Goal: Task Accomplishment & Management: Manage account settings

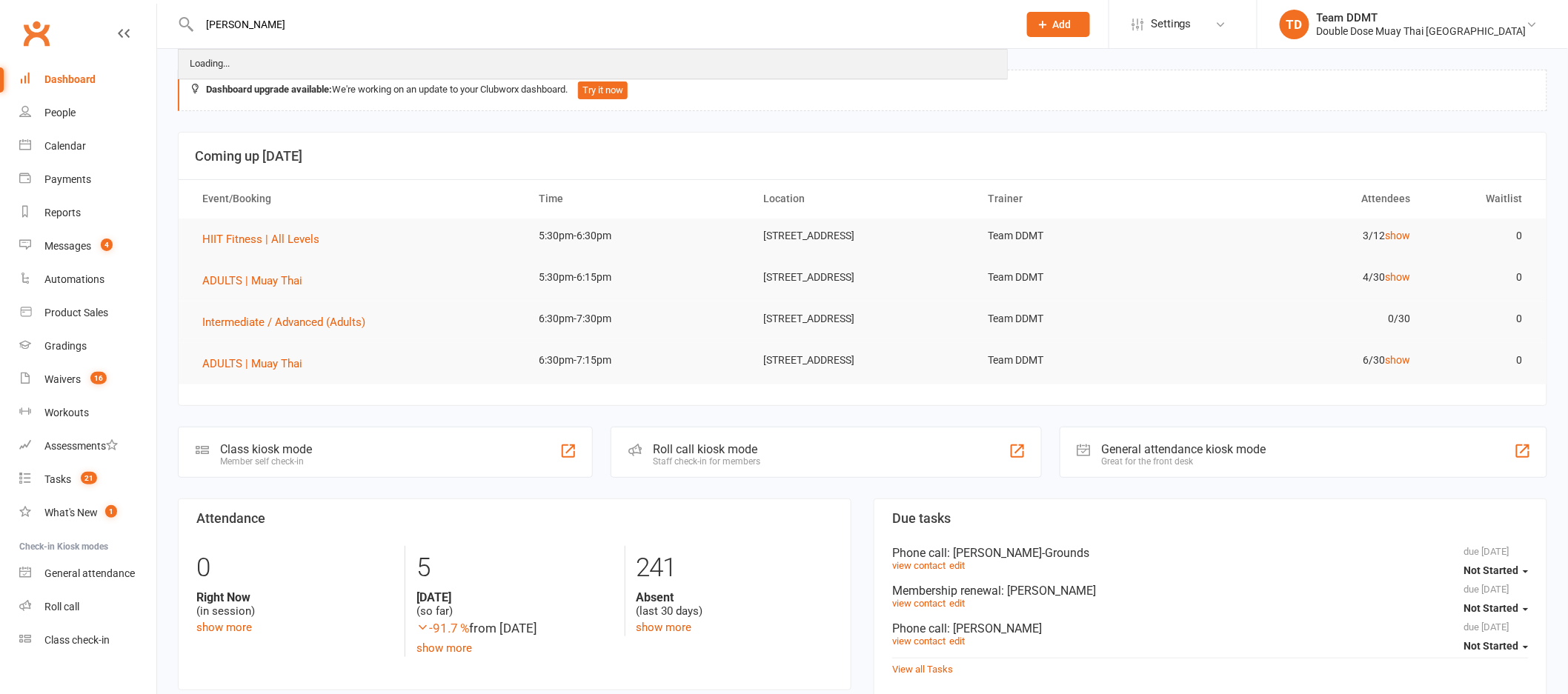
type input "[PERSON_NAME]"
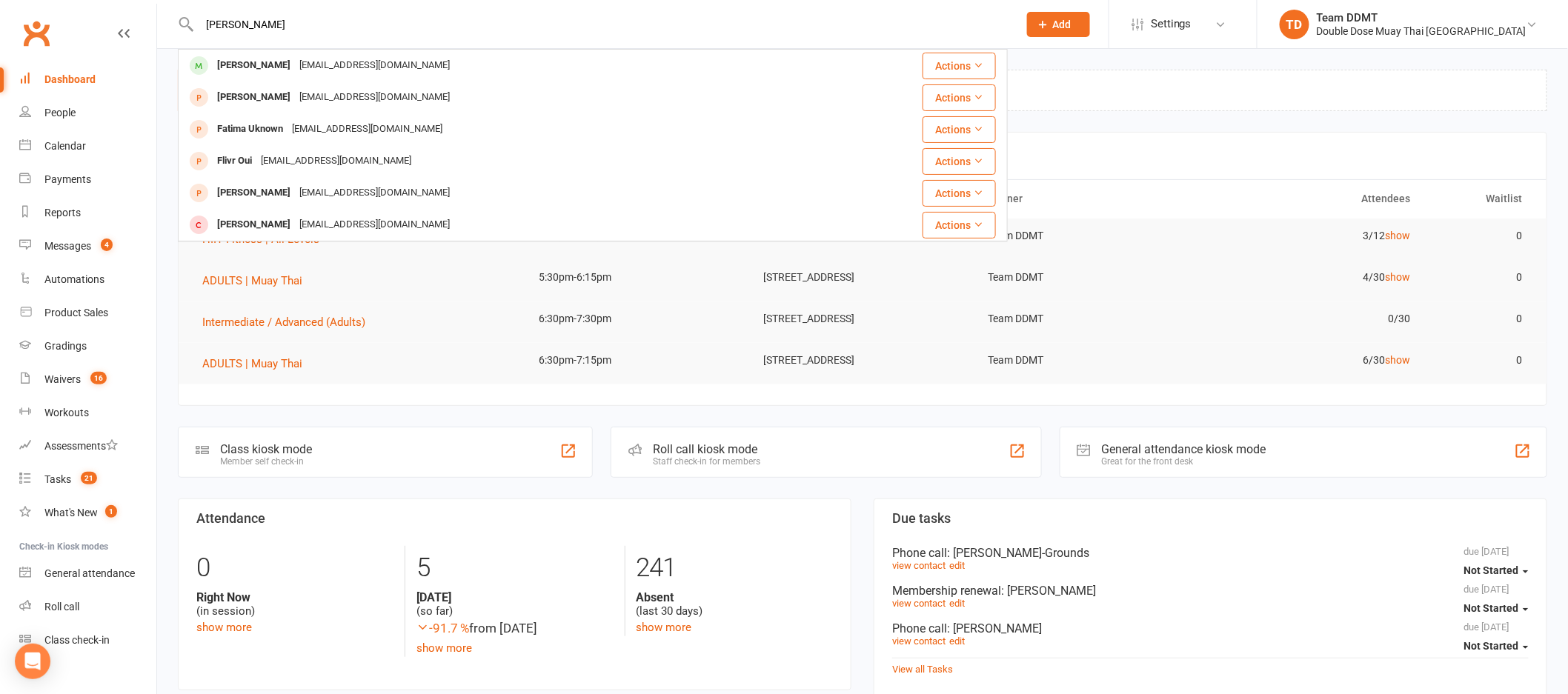
click at [269, 59] on div "[PERSON_NAME]" at bounding box center [254, 66] width 83 height 22
click at [0, 0] on div "Loading" at bounding box center [0, 0] width 0 height 0
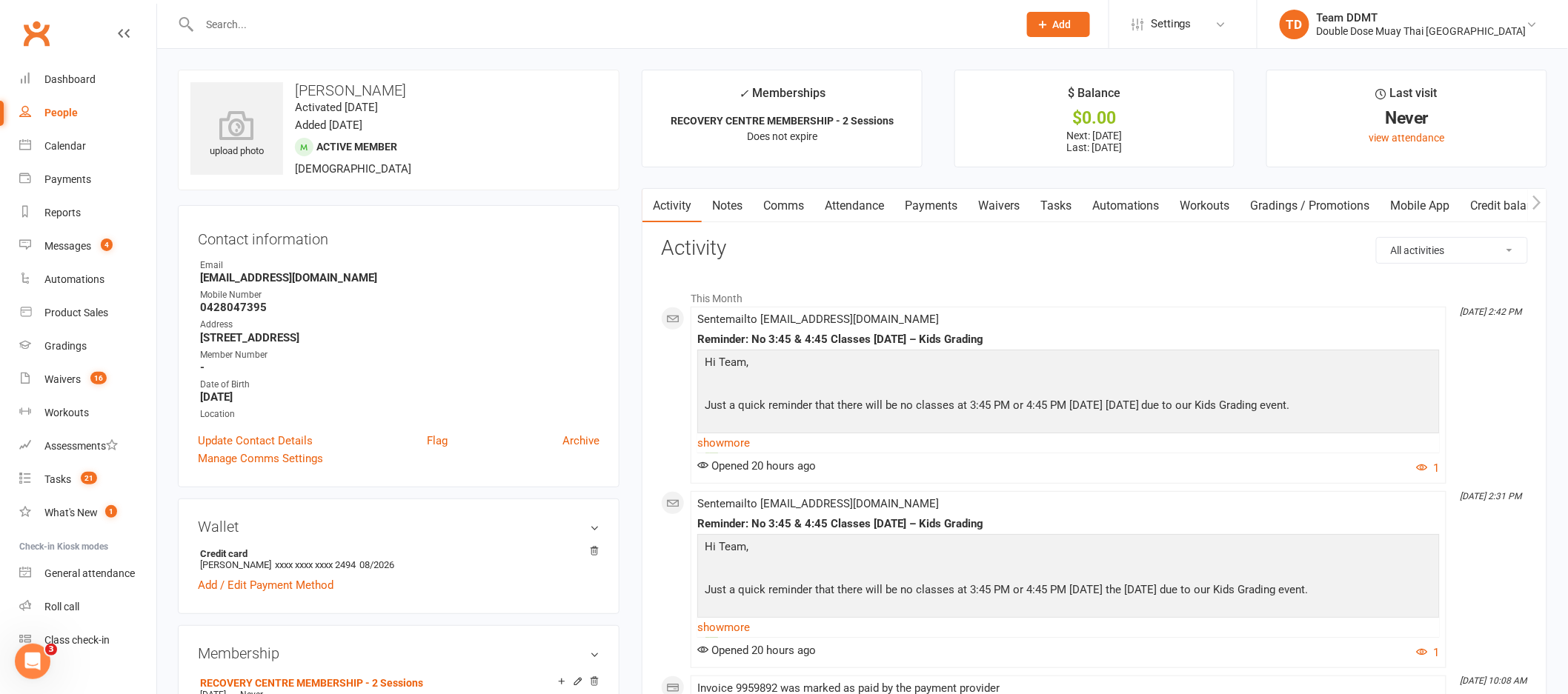
click at [951, 200] on link "Payments" at bounding box center [931, 206] width 73 height 34
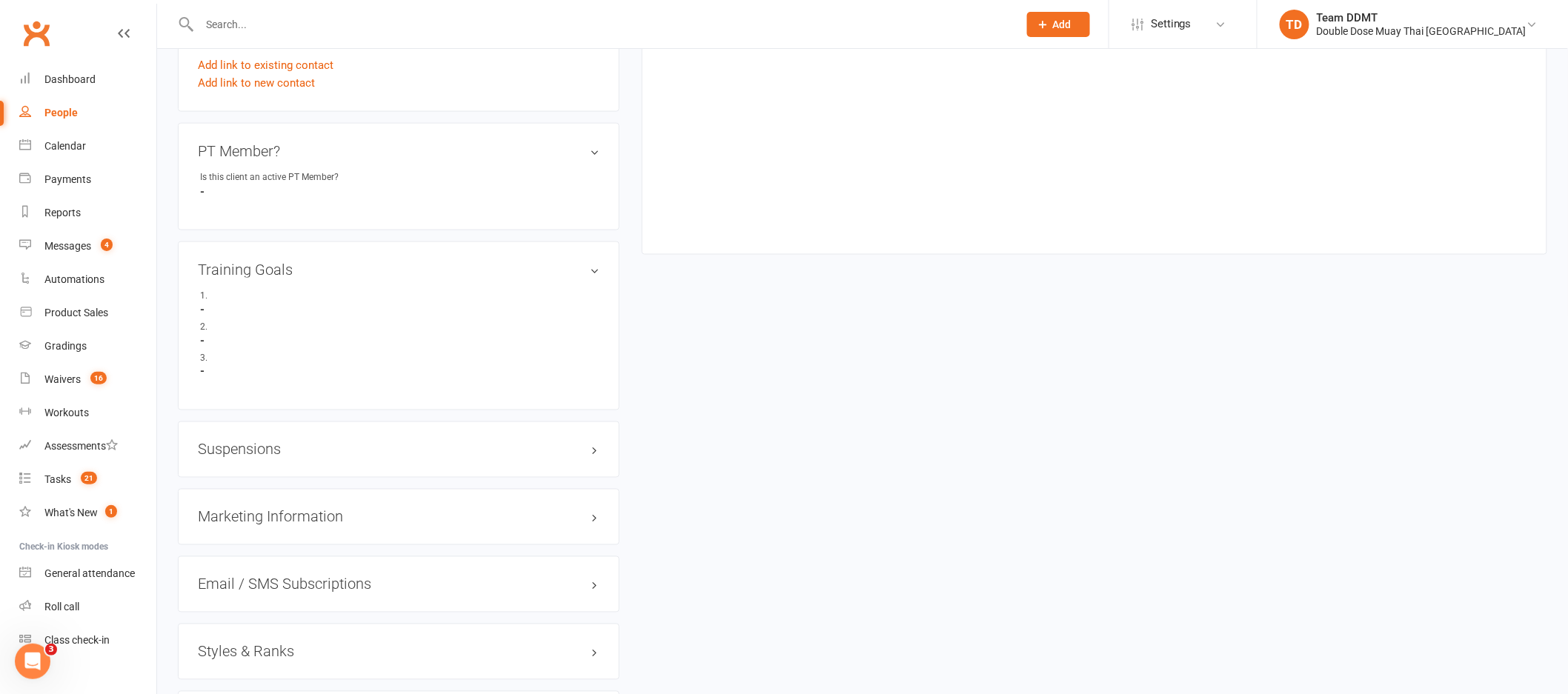
scroll to position [817, 0]
click at [242, 450] on h3 "Suspensions" at bounding box center [398, 445] width 401 height 16
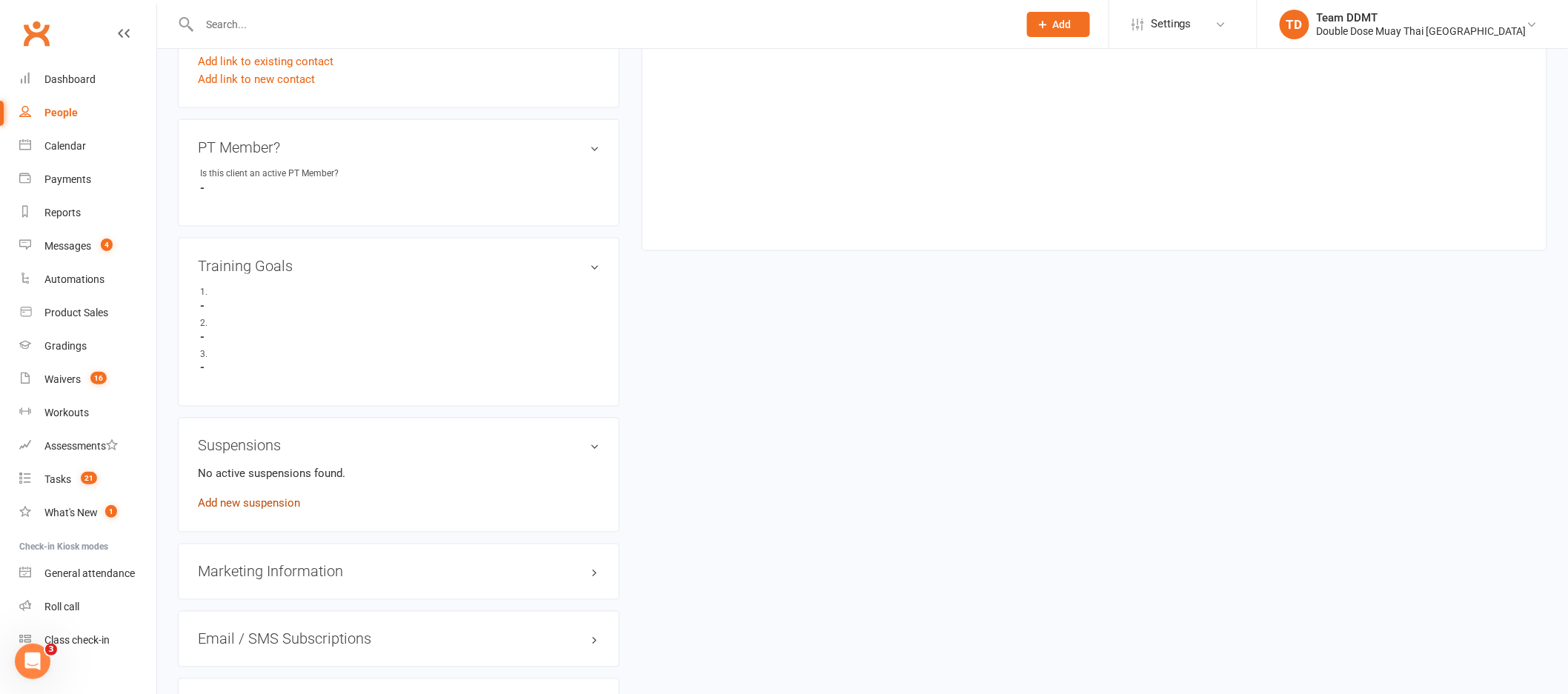
click at [242, 497] on link "Add new suspension" at bounding box center [248, 503] width 103 height 13
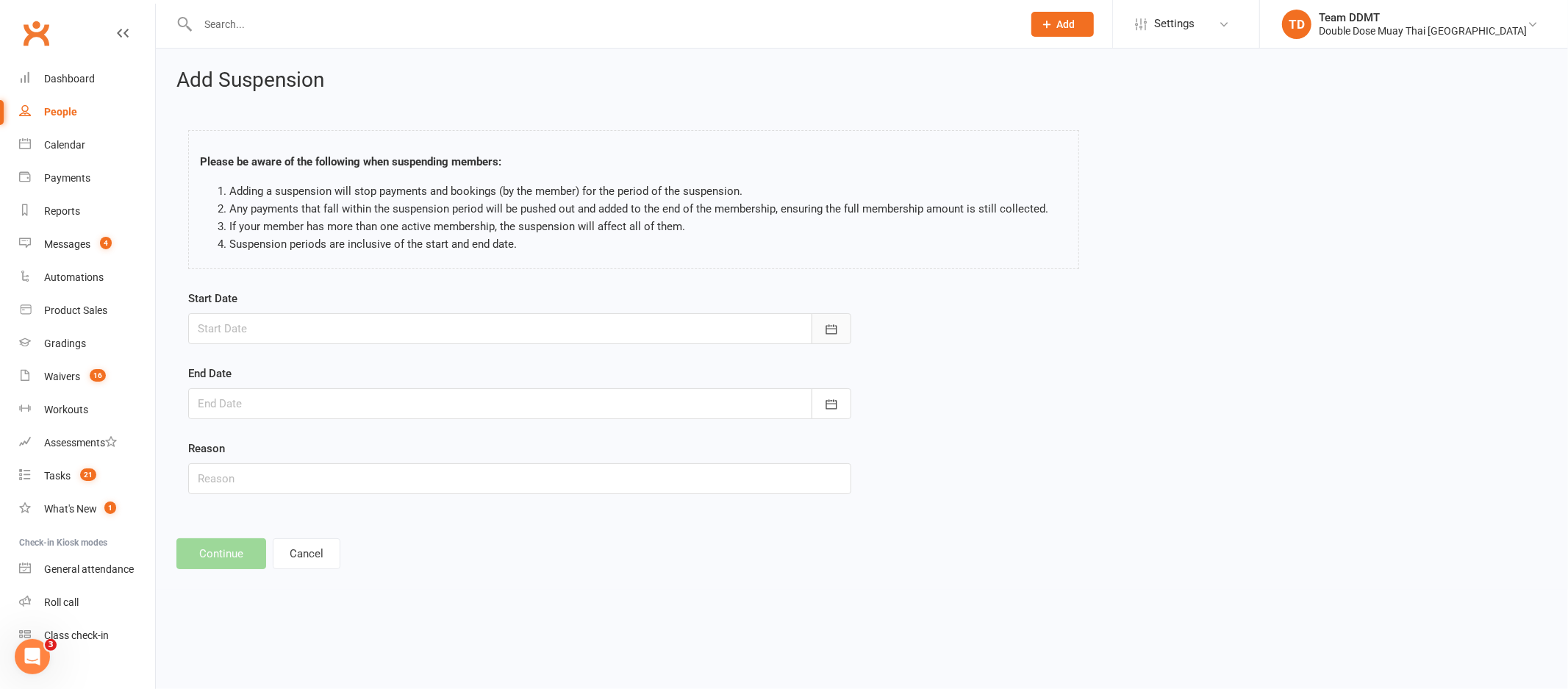
click at [829, 331] on icon "button" at bounding box center [831, 329] width 15 height 15
click at [409, 474] on span "19" at bounding box center [409, 477] width 11 height 11
type input "[DATE]"
click at [837, 405] on icon "button" at bounding box center [831, 404] width 15 height 15
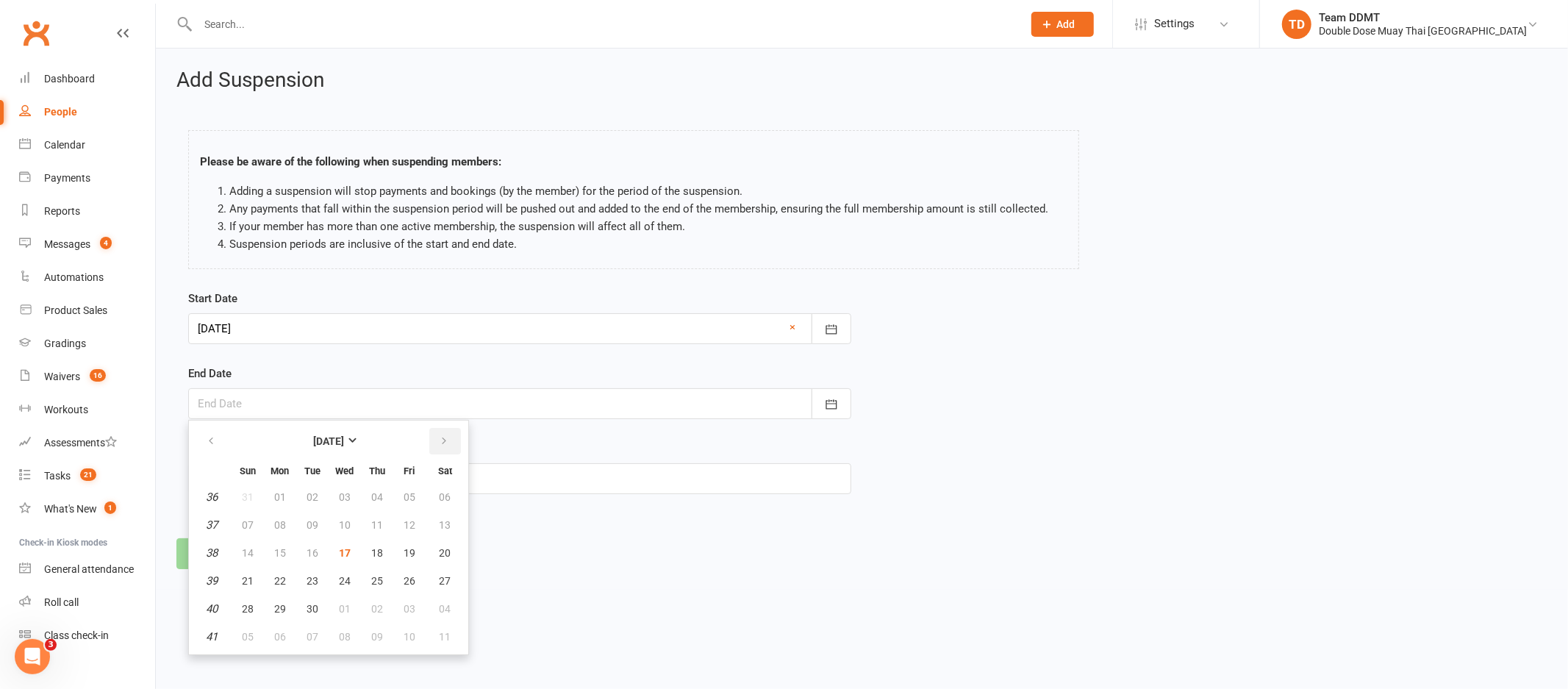
click at [449, 446] on button "button" at bounding box center [445, 441] width 31 height 27
click at [371, 521] on span "09" at bounding box center [377, 524] width 11 height 11
type input "[DATE]"
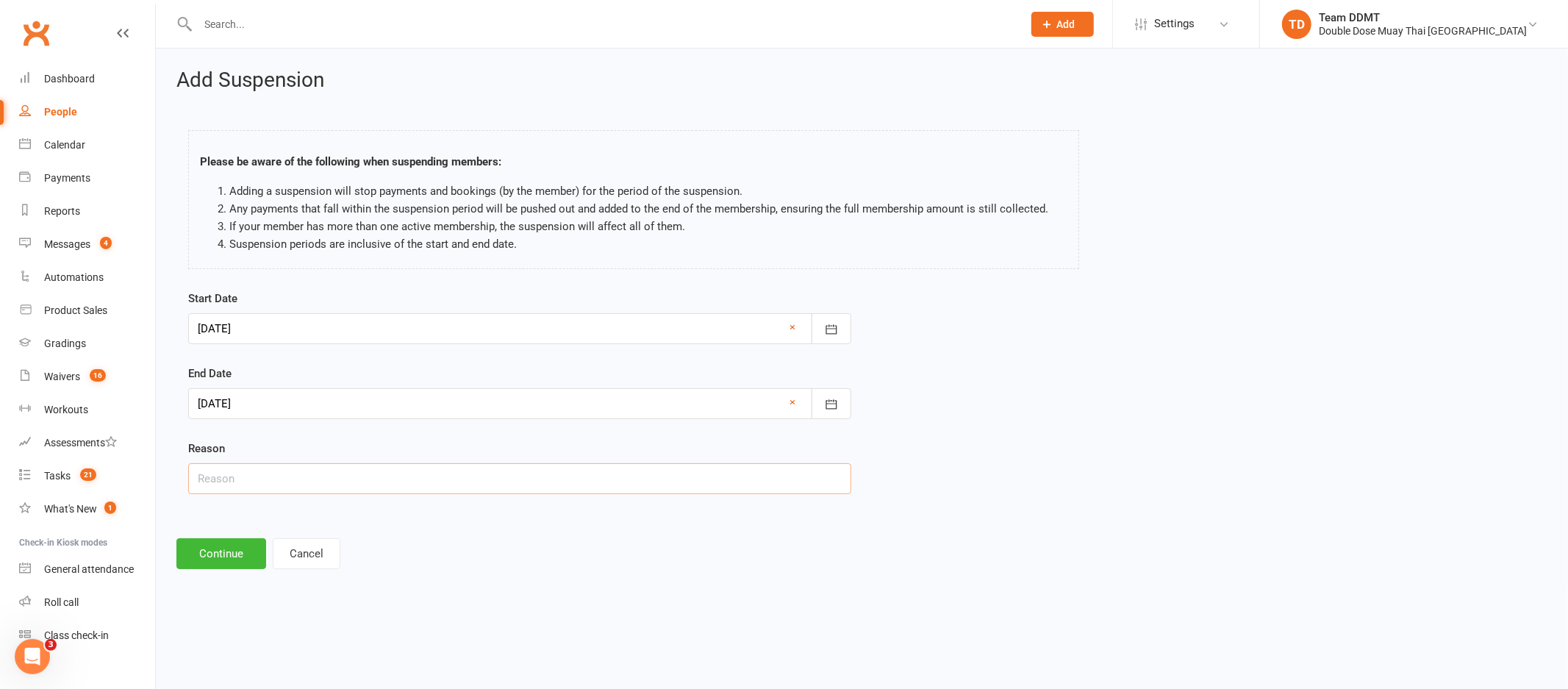
click at [368, 479] on input "text" at bounding box center [520, 478] width 663 height 31
type input "Tattoo"
click at [224, 551] on button "Continue" at bounding box center [220, 553] width 90 height 31
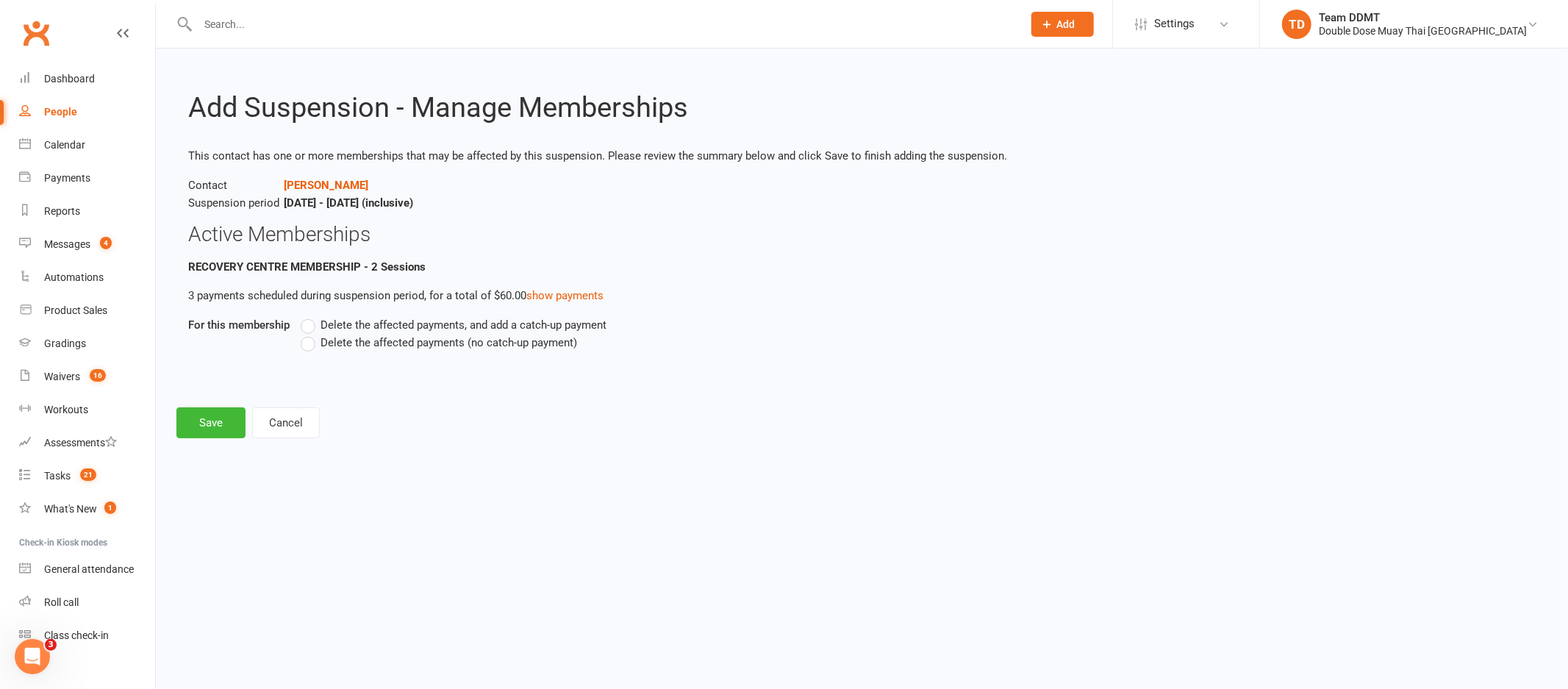
click at [365, 344] on span "Delete the affected payments (no catch-up payment)" at bounding box center [449, 341] width 256 height 15
click at [310, 334] on input "Delete the affected payments (no catch-up payment)" at bounding box center [305, 334] width 9 height 0
click at [219, 422] on button "Save" at bounding box center [211, 423] width 69 height 31
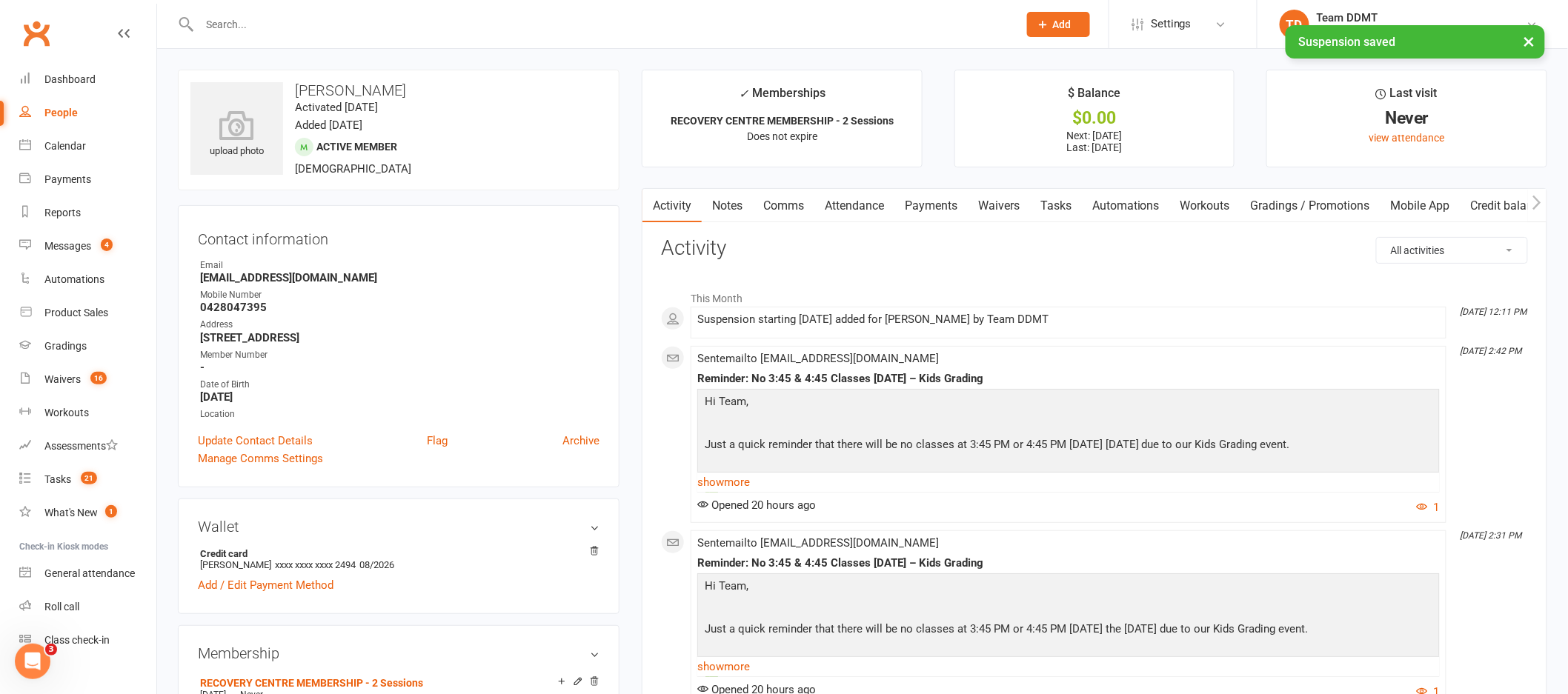
click at [863, 195] on link "Attendance" at bounding box center [854, 206] width 80 height 34
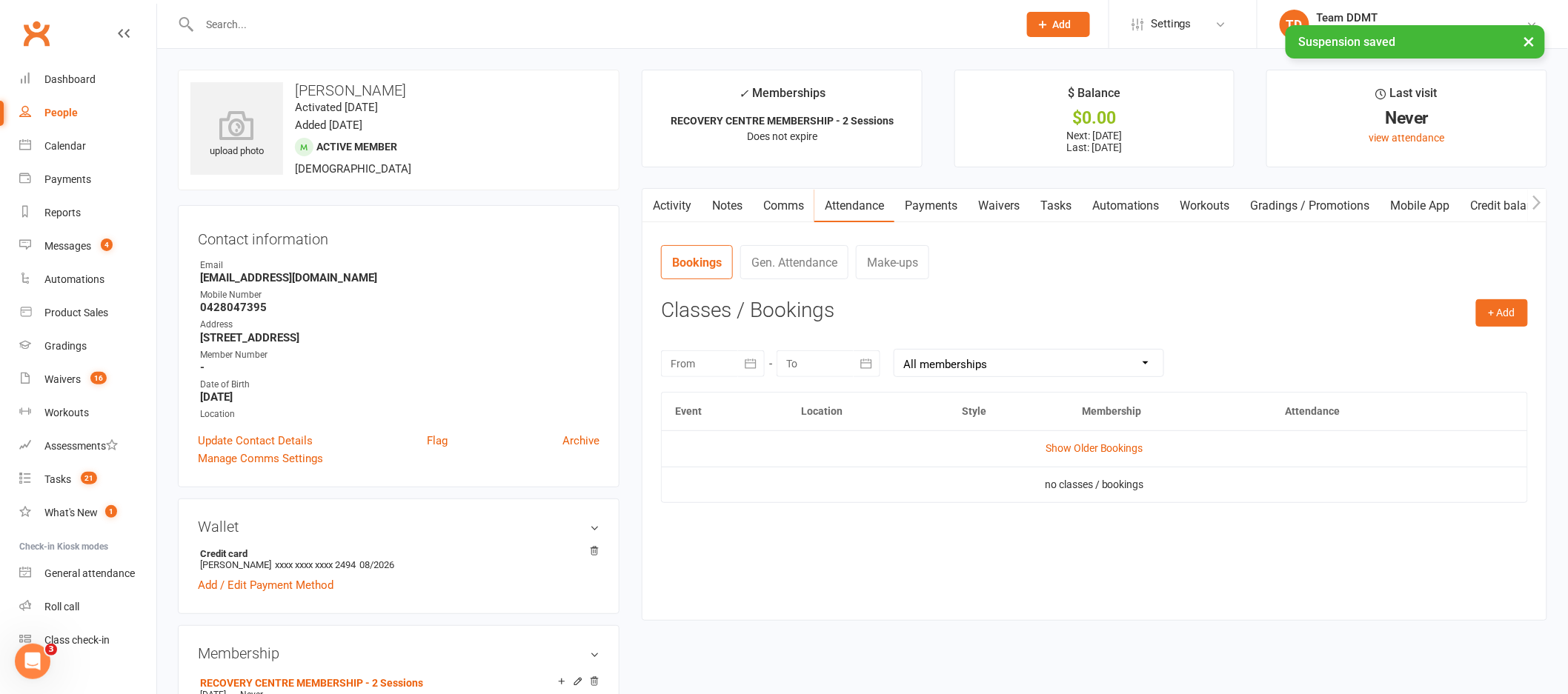
click at [778, 200] on link "Comms" at bounding box center [784, 206] width 62 height 34
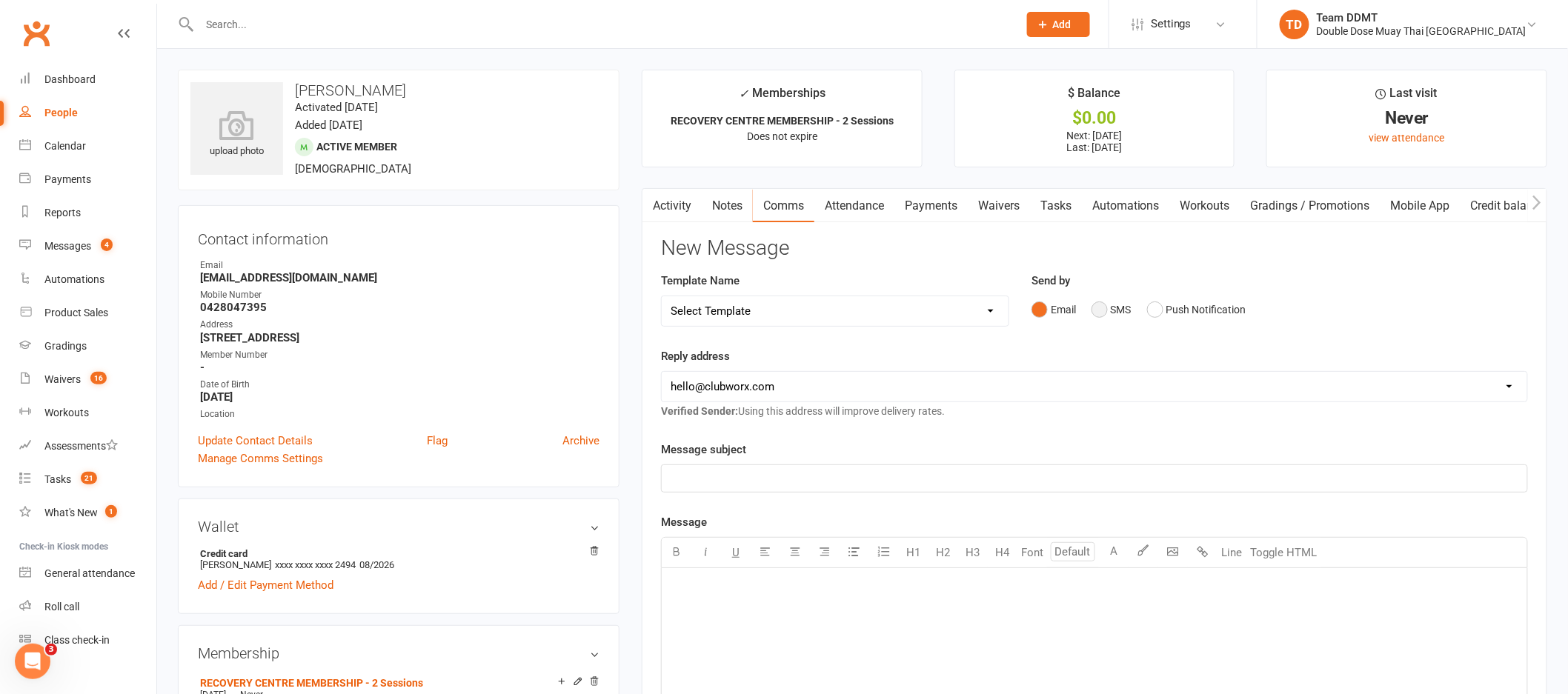
click at [1093, 311] on button "SMS" at bounding box center [1111, 309] width 40 height 28
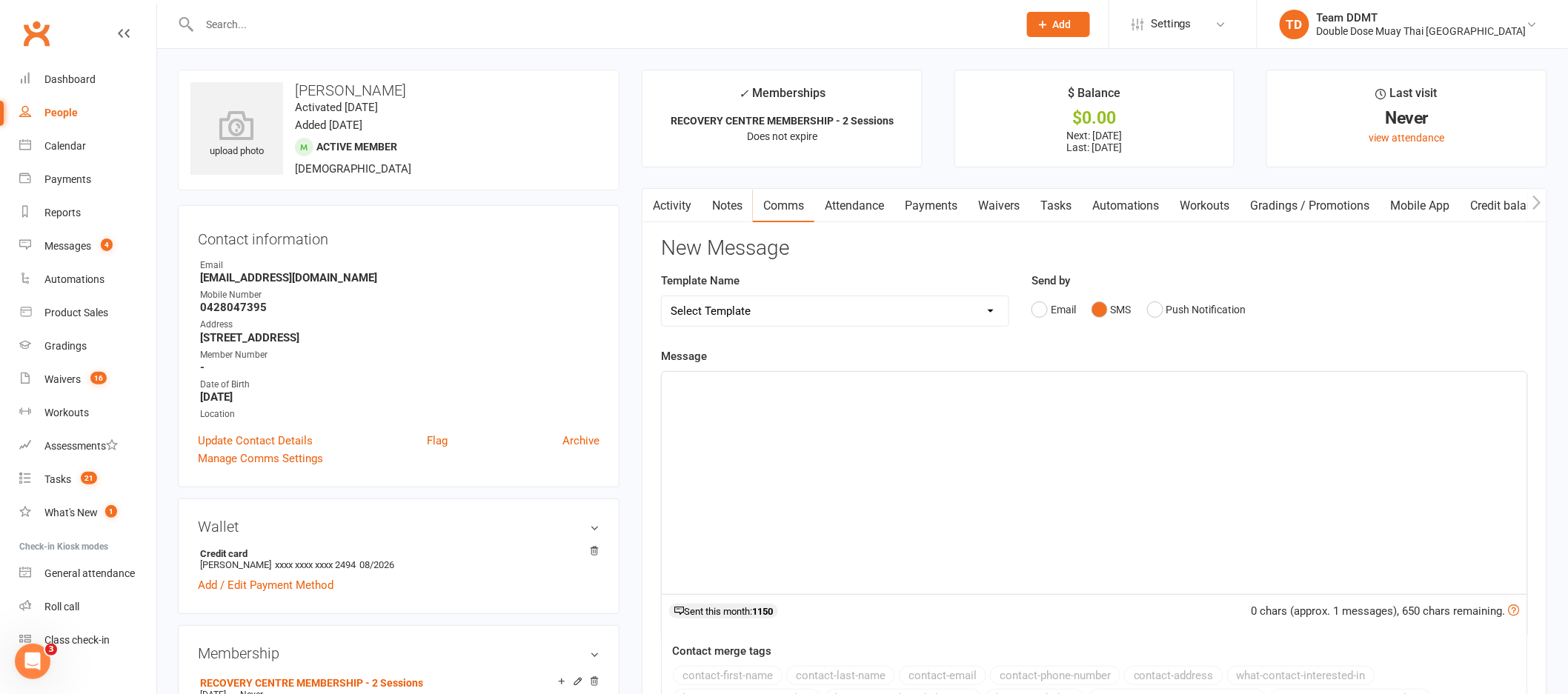
click at [995, 316] on select "Select Template [Email] Cancellation Confirmation Email [SMS] Cancellation Conf…" at bounding box center [834, 311] width 346 height 29
select select "6"
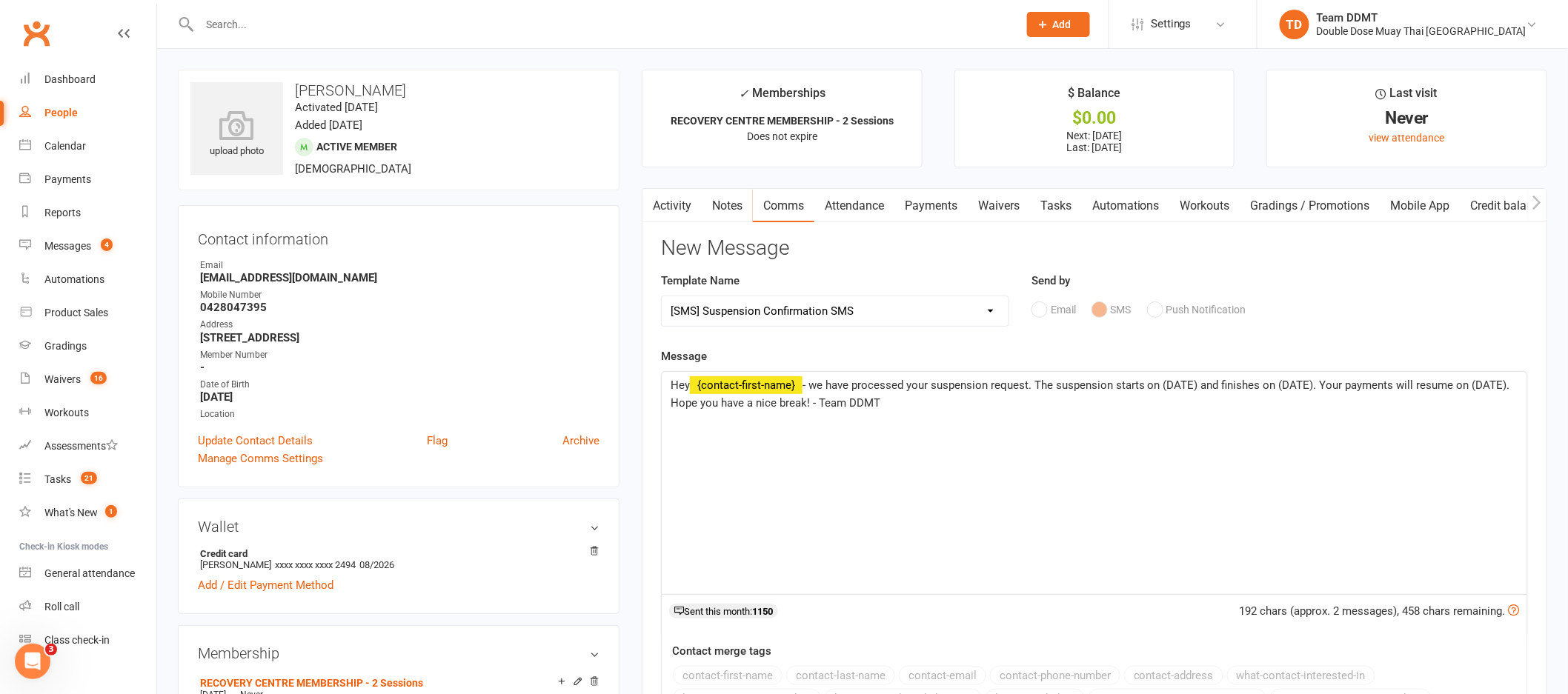
click at [1201, 385] on span "- we have processed your suspension request. The suspension starts on (DATE) an…" at bounding box center [1092, 394] width 843 height 31
click at [1320, 386] on span "- we have processed your suspension request. The suspension starts on [DATE] an…" at bounding box center [1091, 394] width 841 height 31
click at [705, 400] on span "- we have processed your suspension request. The suspension starts on [DATE] an…" at bounding box center [1090, 394] width 840 height 31
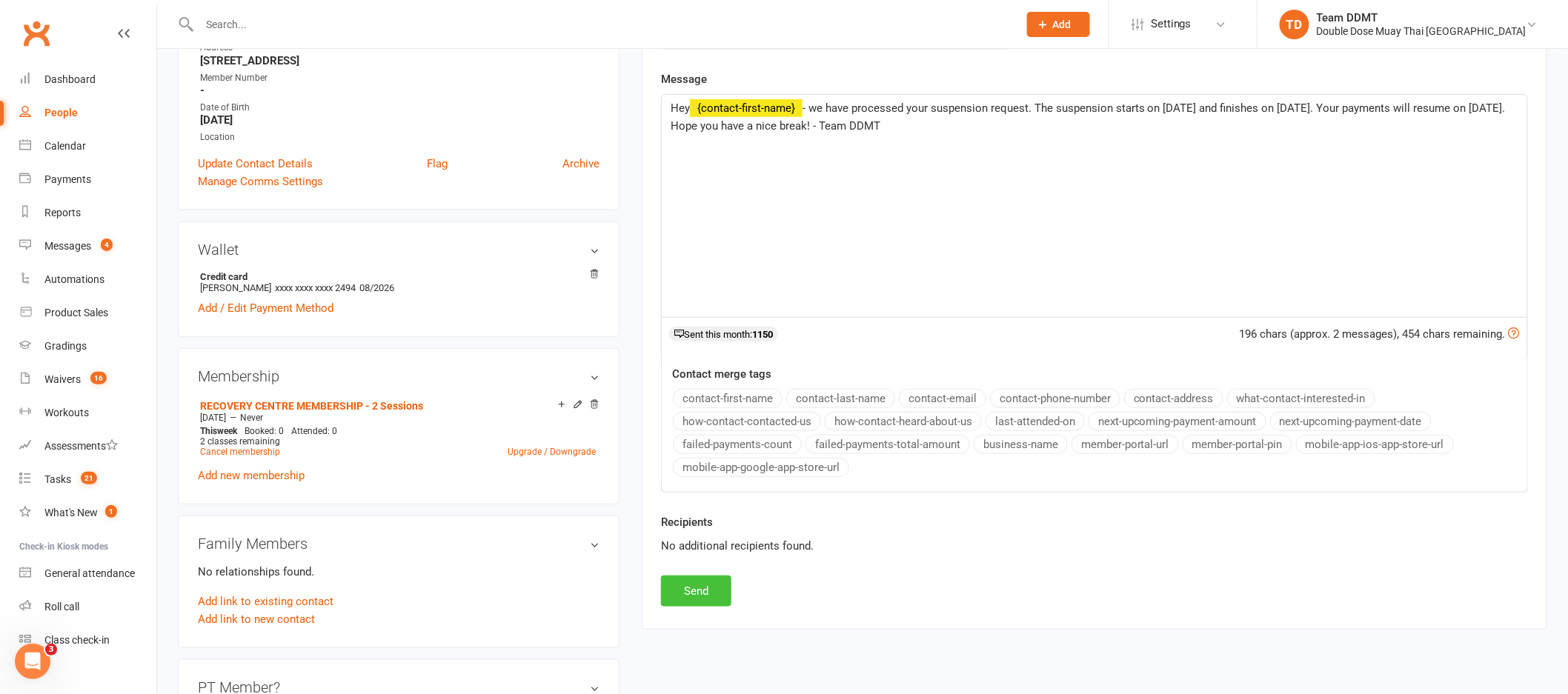
click at [713, 589] on button "Send" at bounding box center [696, 591] width 70 height 31
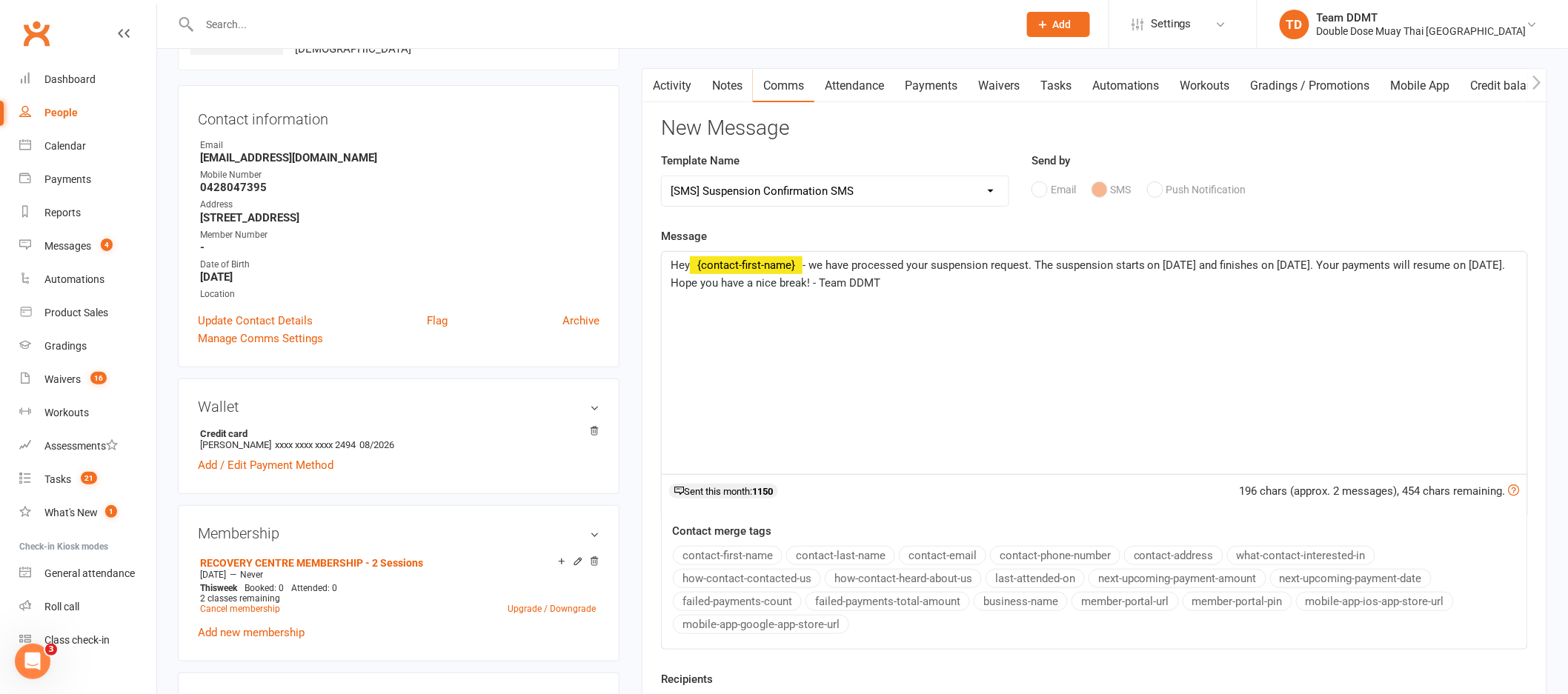
select select
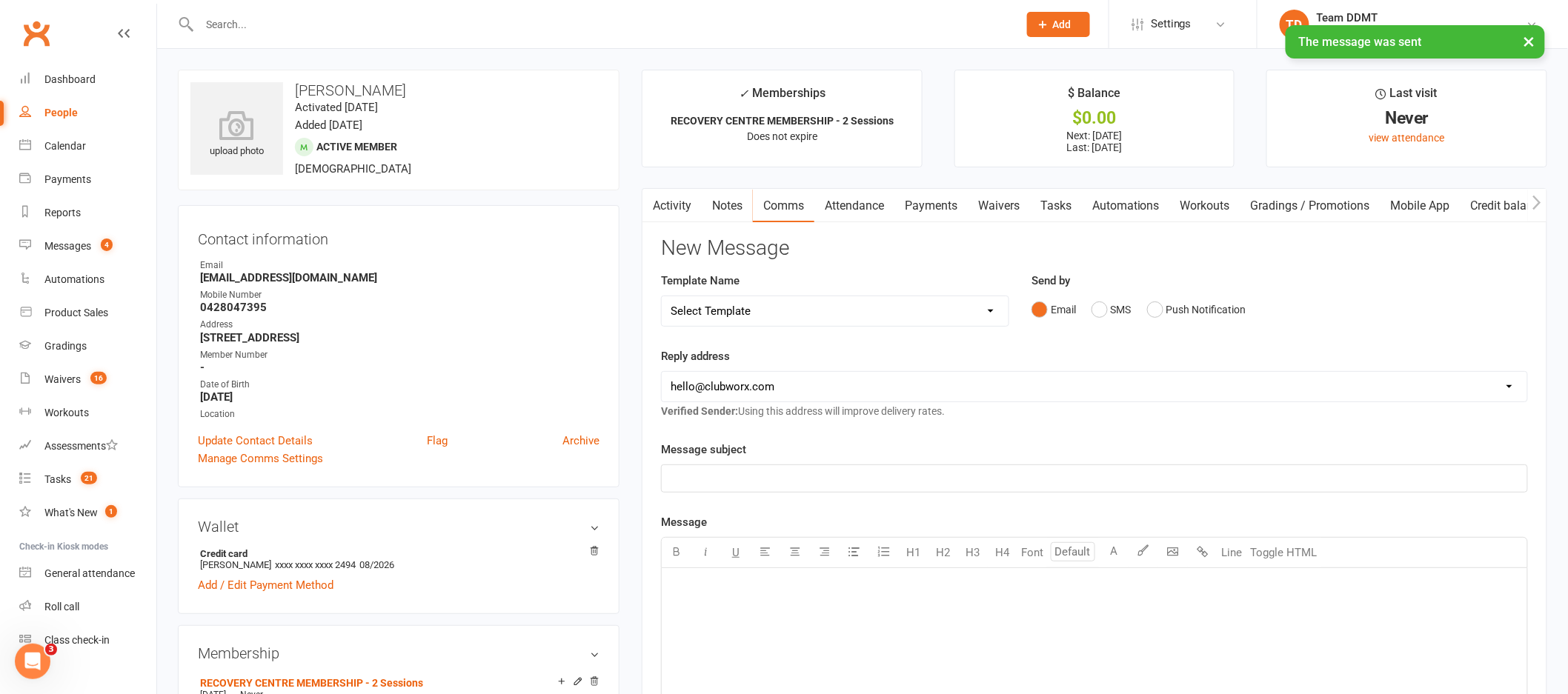
click at [721, 214] on link "Notes" at bounding box center [727, 206] width 51 height 34
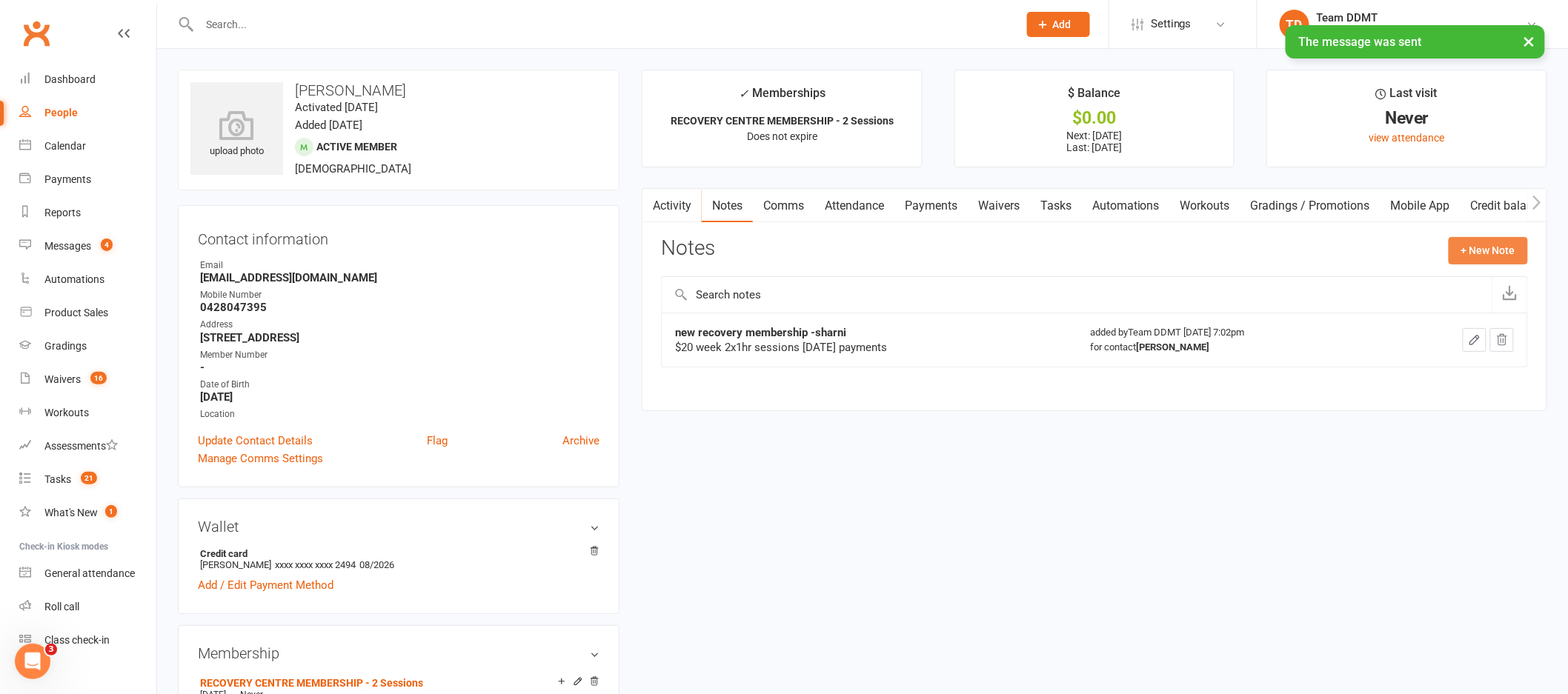
click at [1496, 250] on button "+ New Note" at bounding box center [1488, 250] width 79 height 27
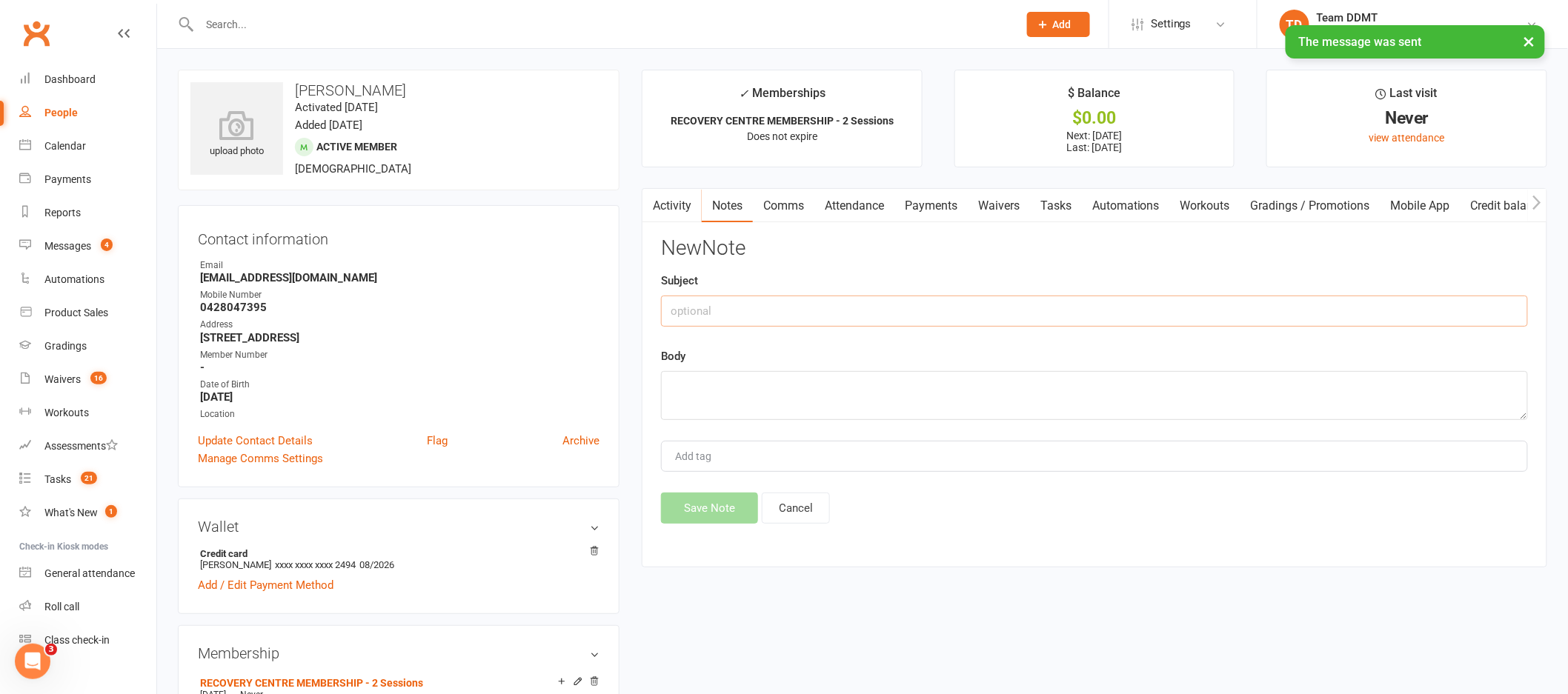
click at [1280, 301] on input "text" at bounding box center [1094, 311] width 867 height 31
type input "Suspension - sharni"
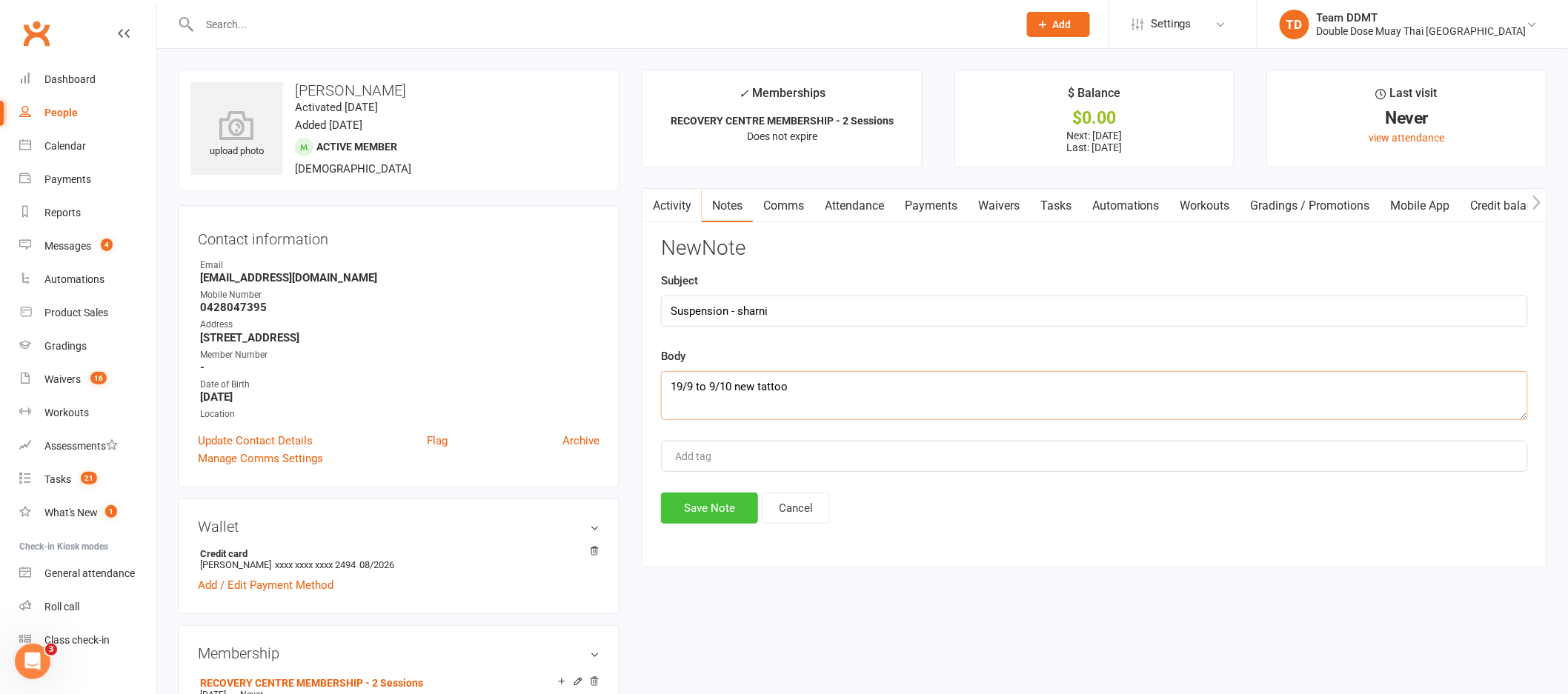
type textarea "19/9 to 9/10 new tattoo"
click at [693, 509] on button "Save Note" at bounding box center [710, 508] width 97 height 31
